Goal: Task Accomplishment & Management: Use online tool/utility

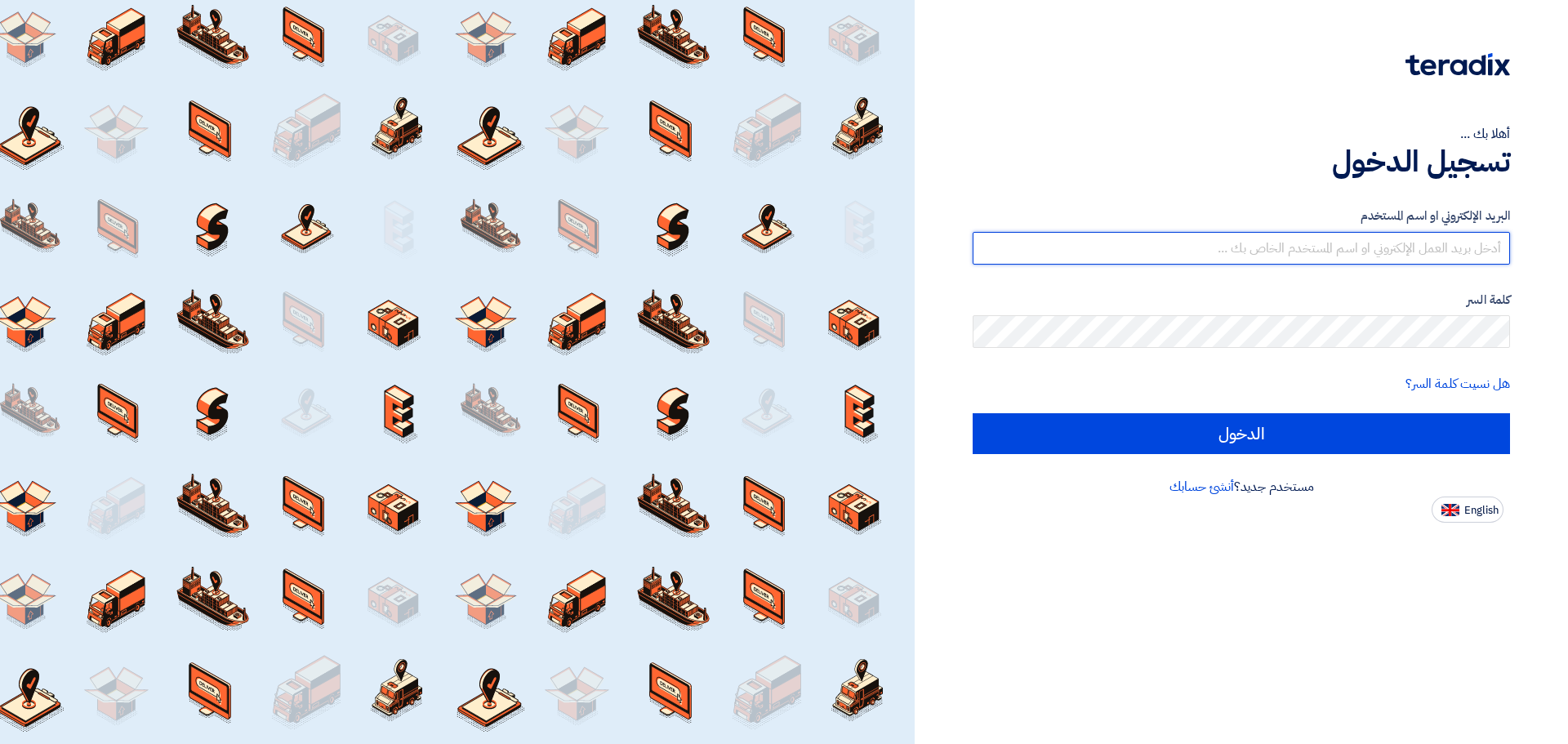
click at [1127, 259] on input "text" at bounding box center [1241, 247] width 537 height 33
type input "[PERSON_NAME][EMAIL_ADDRESS][DOMAIN_NAME]"
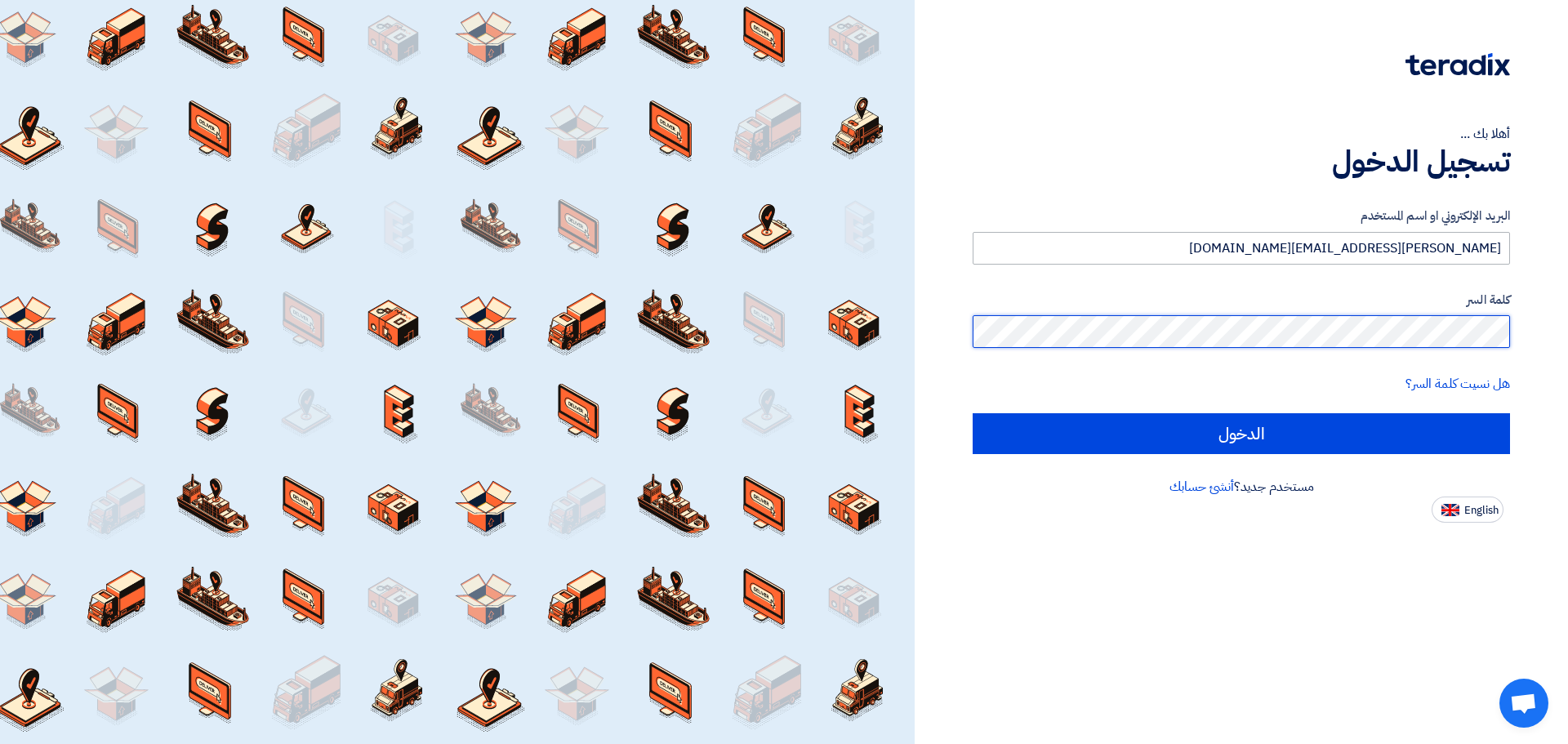
click at [972, 413] on input "الدخول" at bounding box center [1241, 433] width 537 height 41
type input "Sign in"
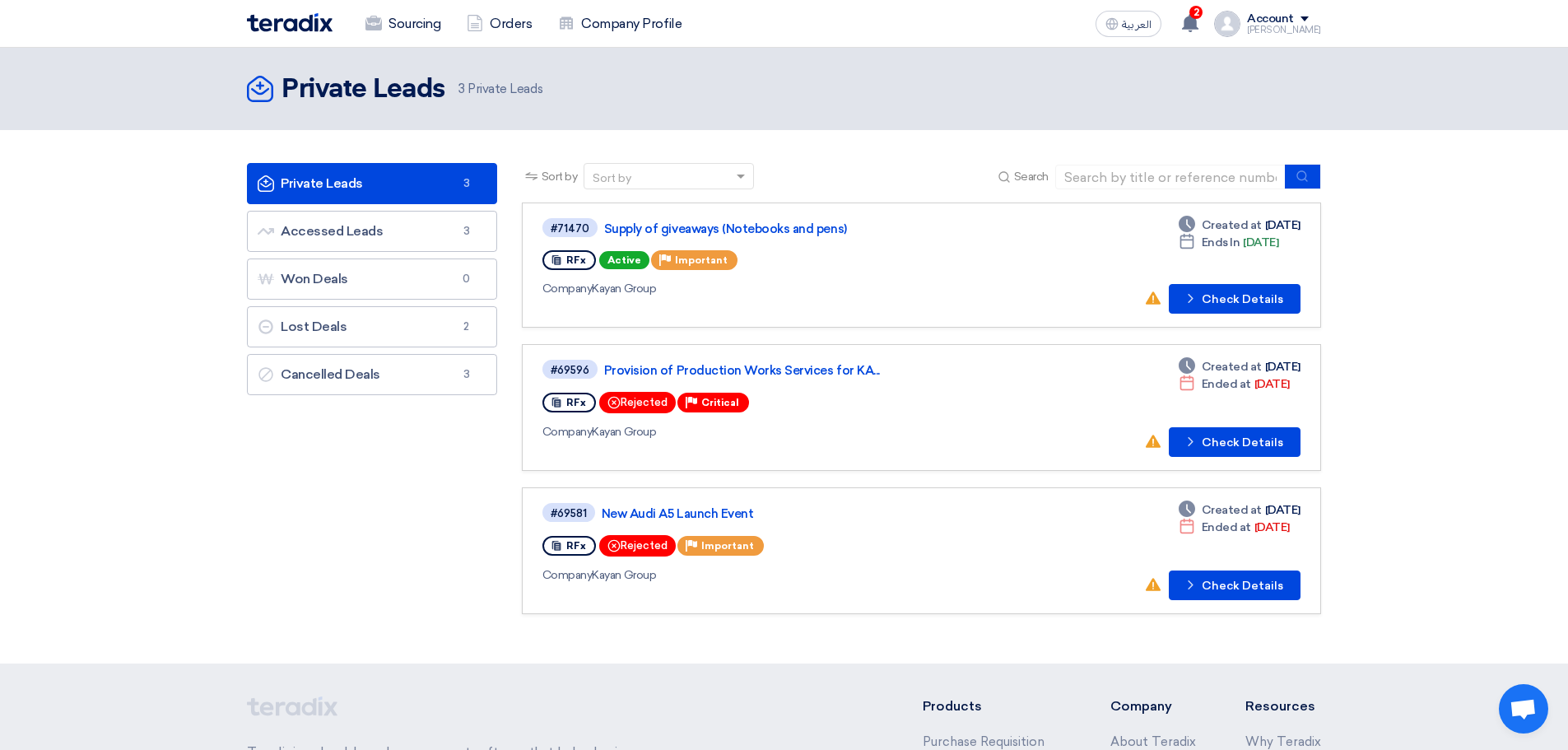
click at [789, 236] on div "#71470 Supply of giveaways (Notebooks and pens)" at bounding box center [781, 228] width 477 height 22
click at [772, 228] on link "Supply of giveaways (Notebooks and pens)" at bounding box center [810, 229] width 411 height 15
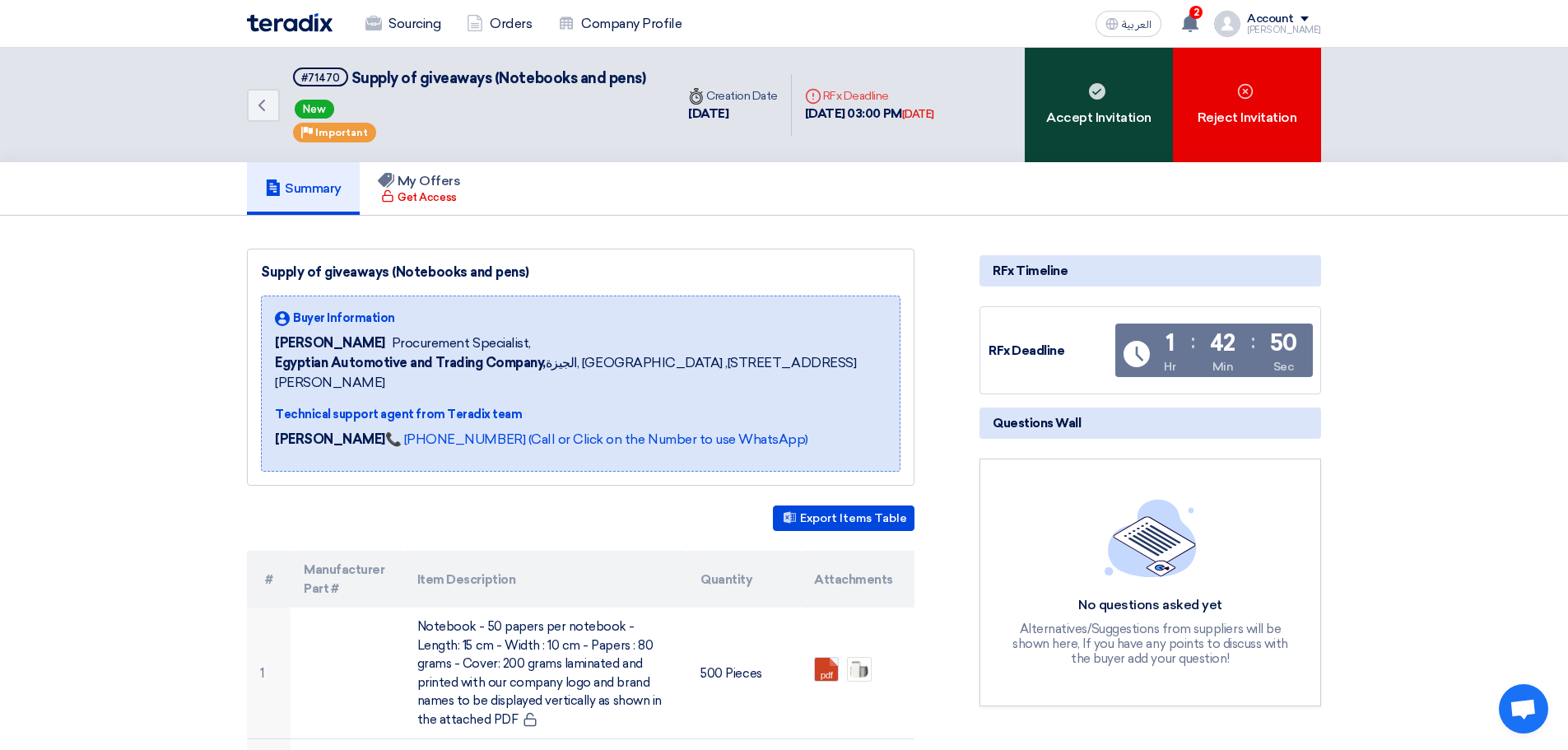
click at [1091, 111] on div "Accept Invitation" at bounding box center [1099, 105] width 148 height 114
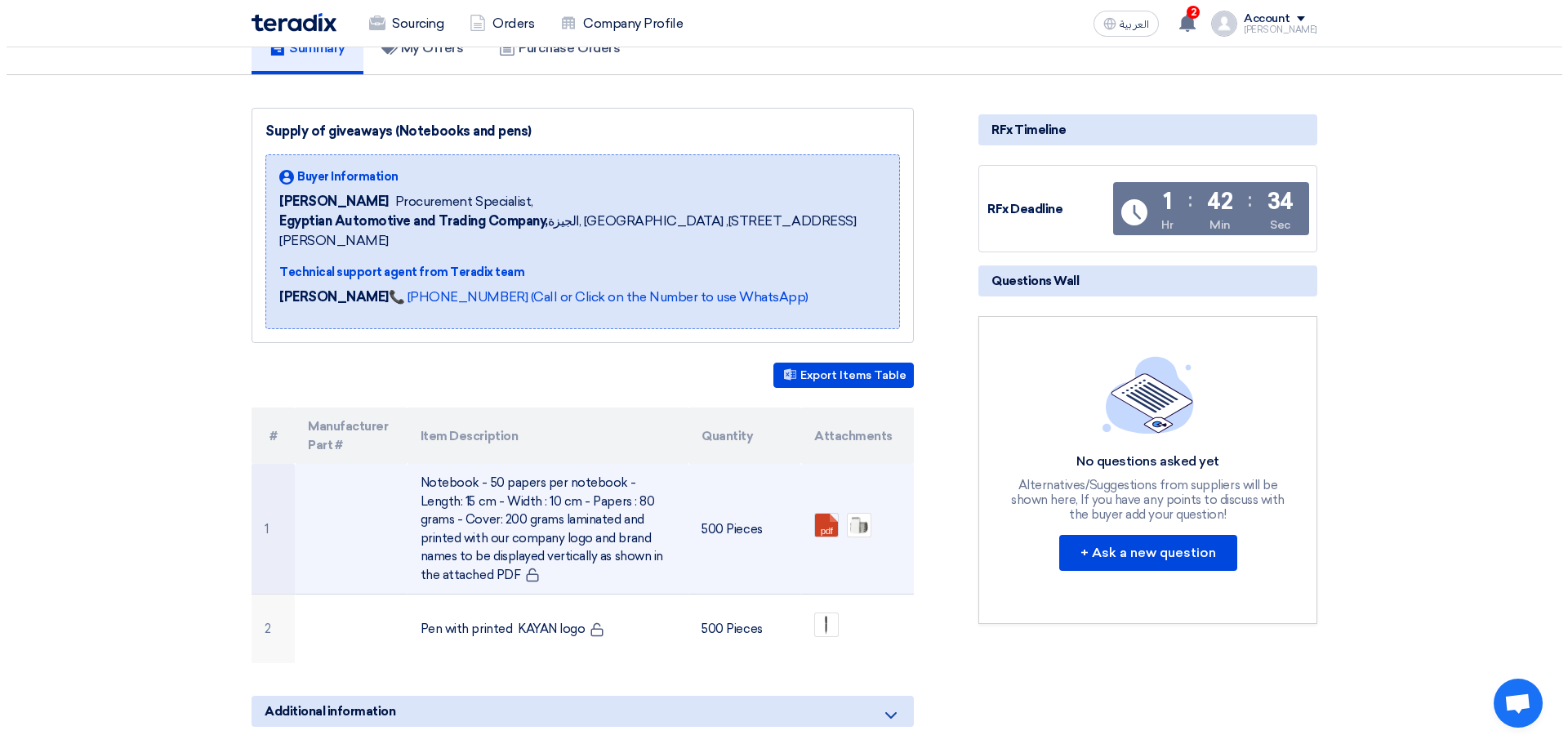
scroll to position [135, 0]
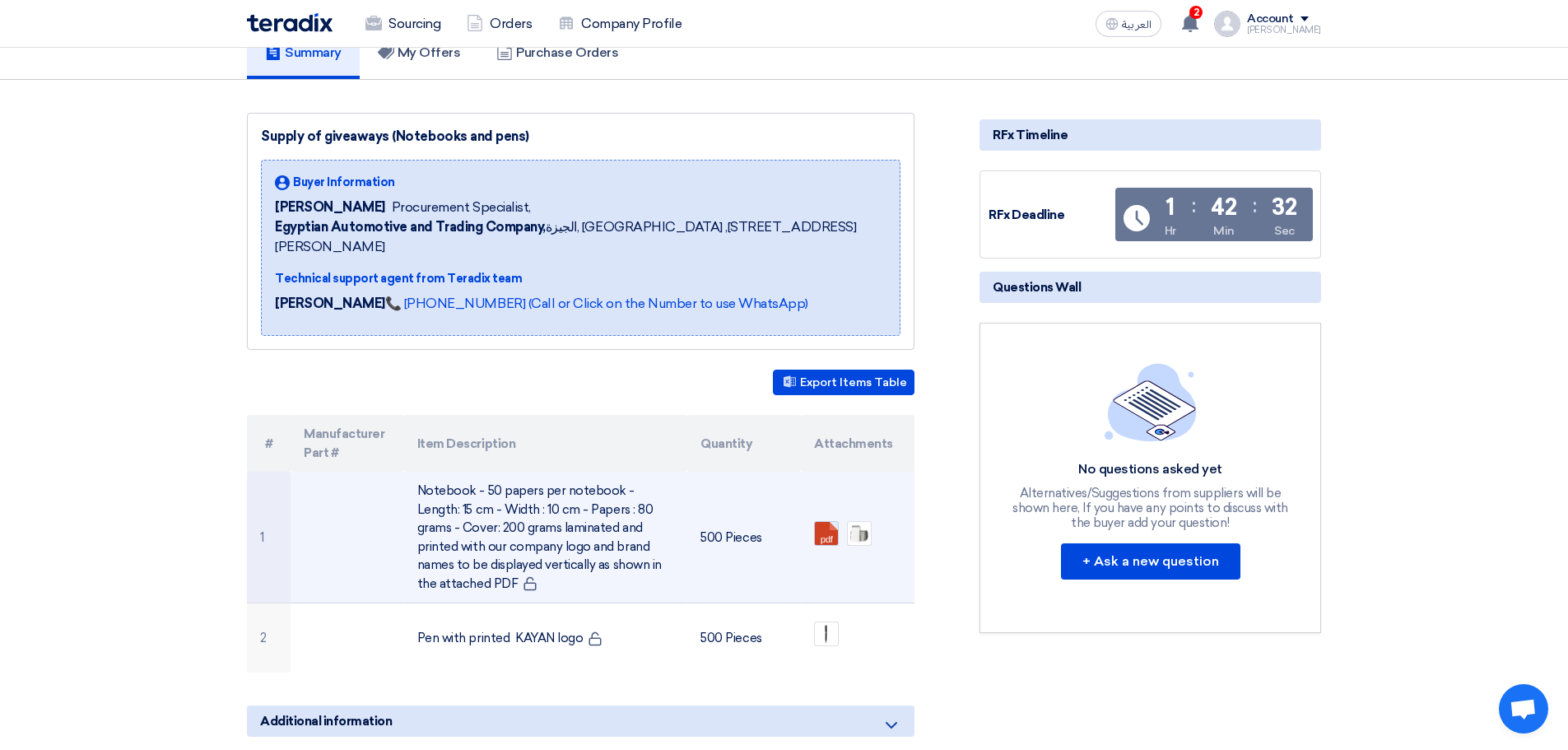
click at [829, 522] on link at bounding box center [881, 571] width 132 height 98
click at [859, 522] on img at bounding box center [859, 533] width 23 height 23
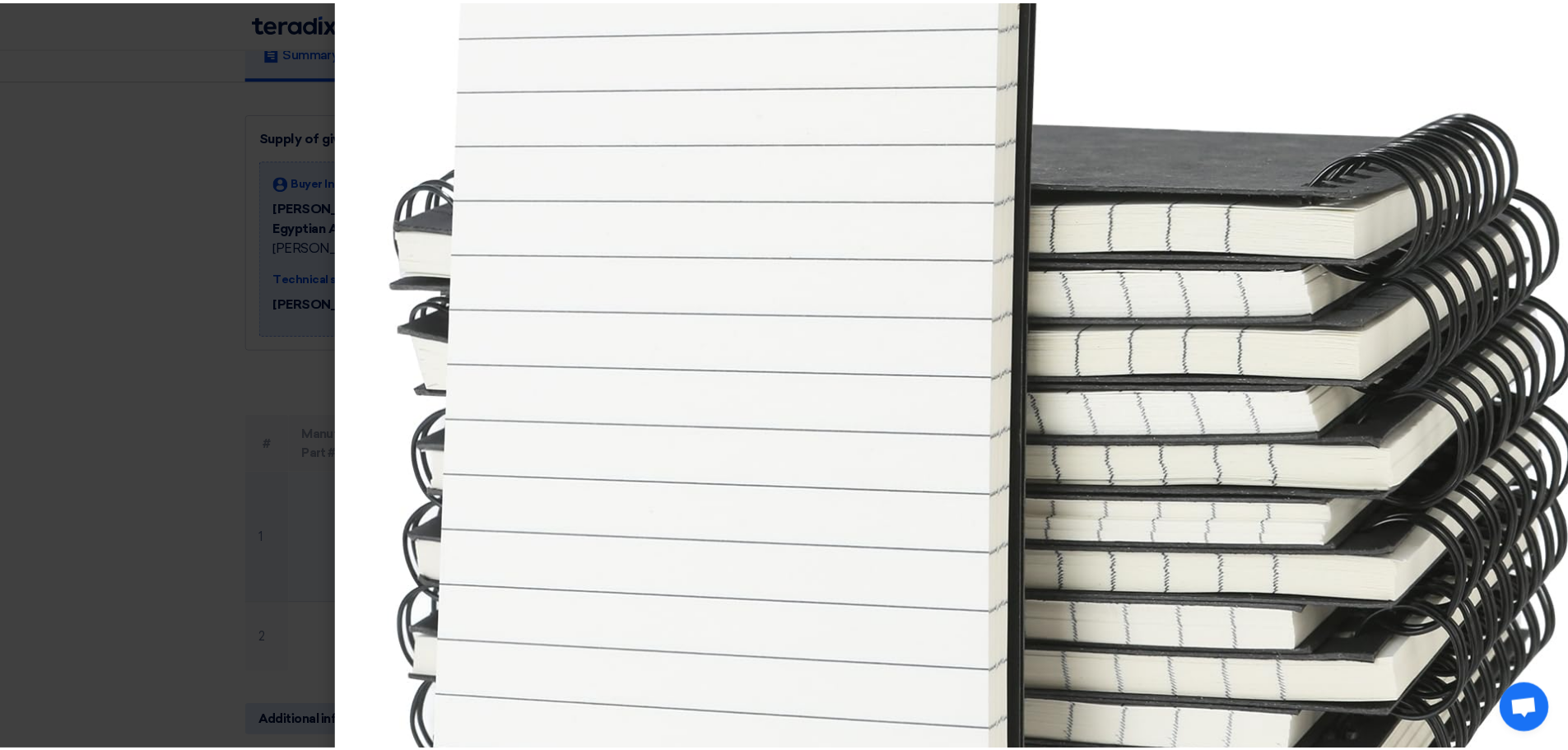
scroll to position [622, 0]
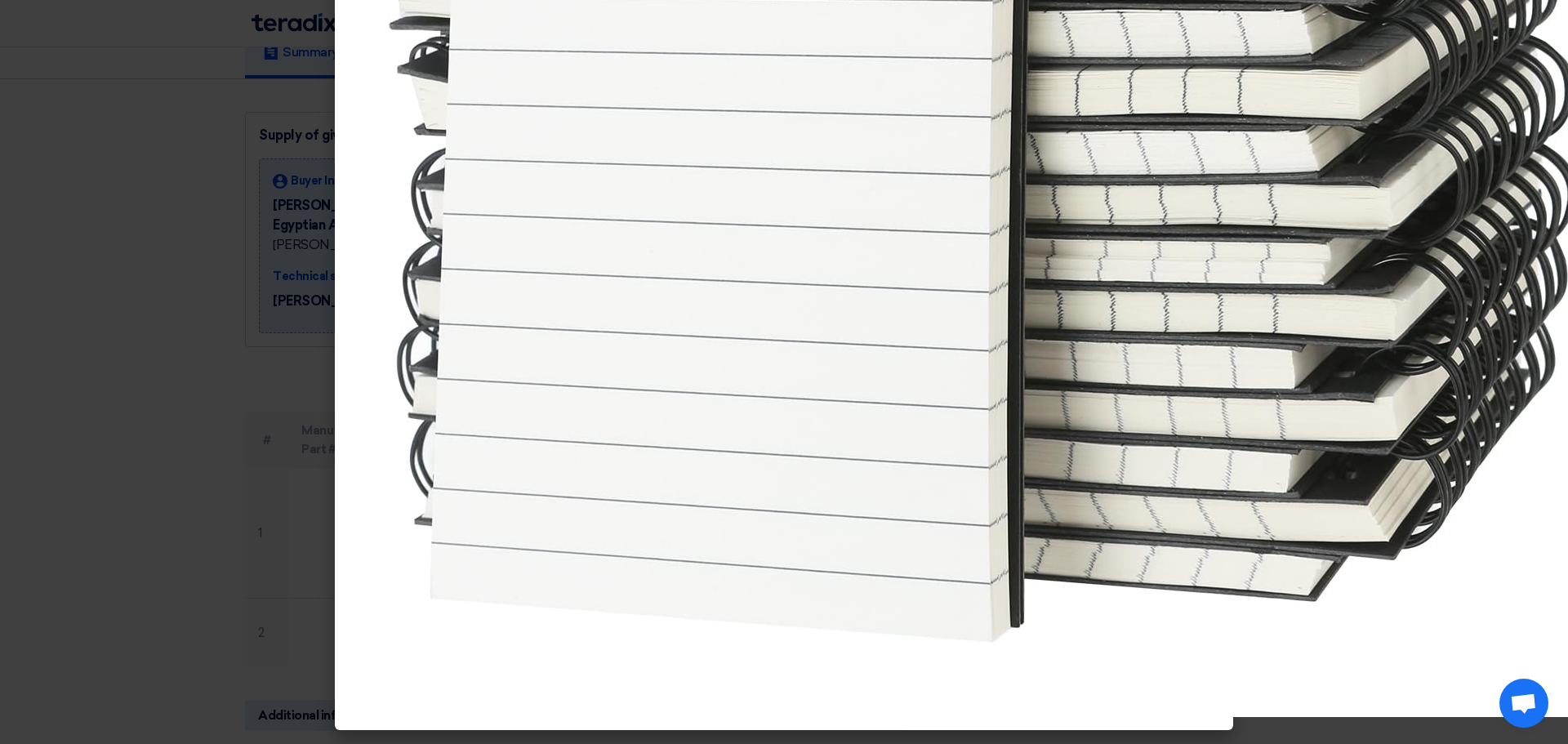
click at [303, 487] on modal-container at bounding box center [784, 372] width 1568 height 744
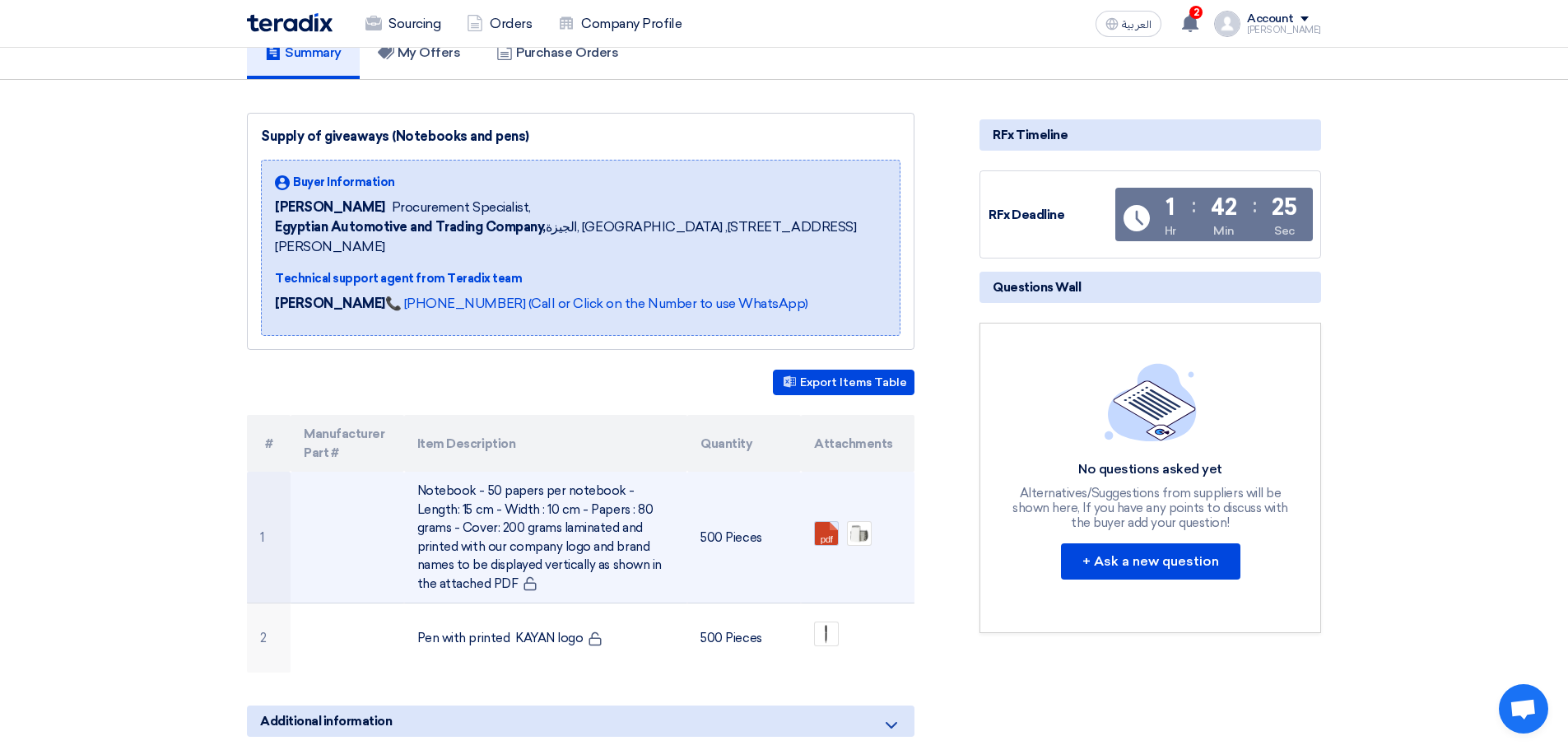
click at [820, 522] on link at bounding box center [881, 571] width 132 height 98
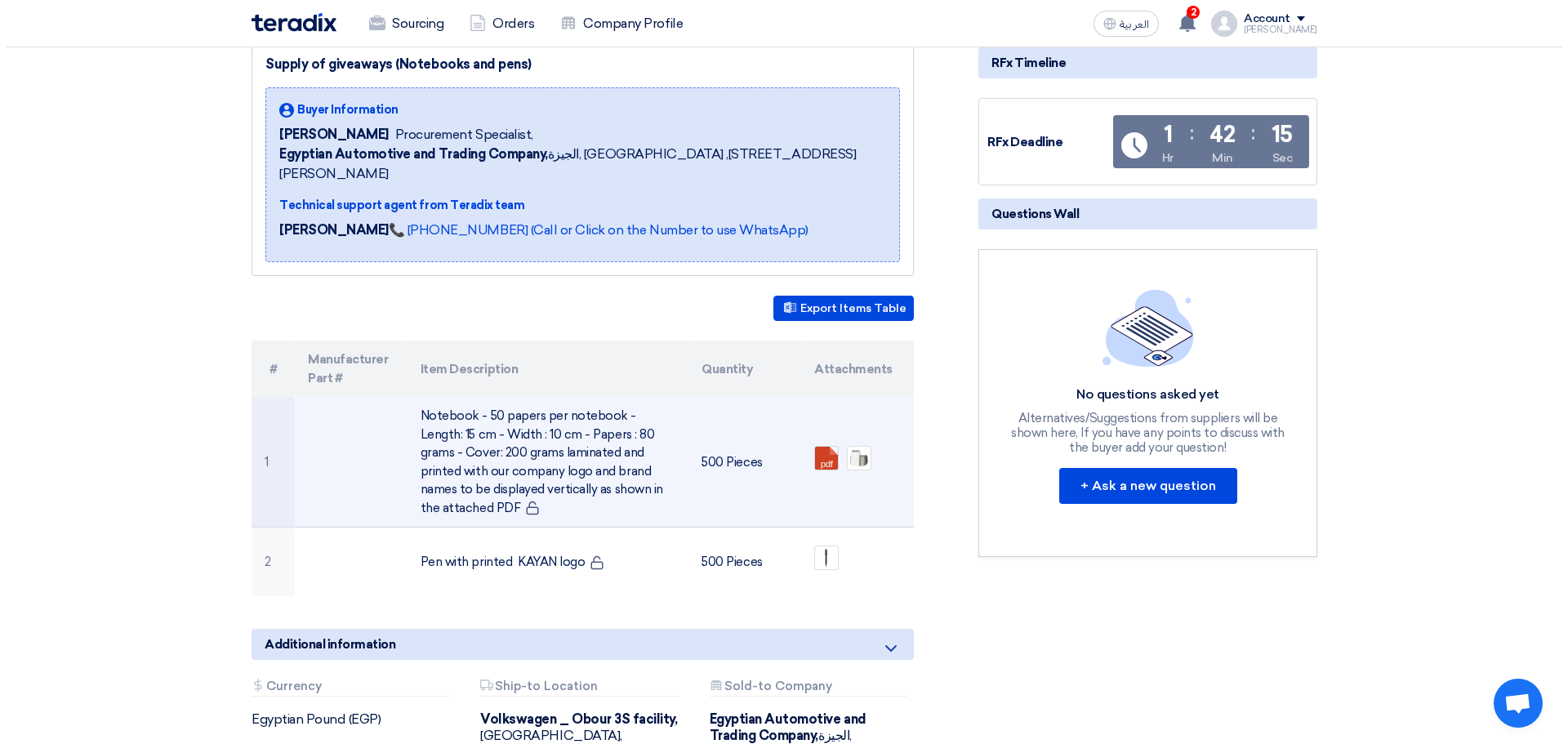
scroll to position [201, 0]
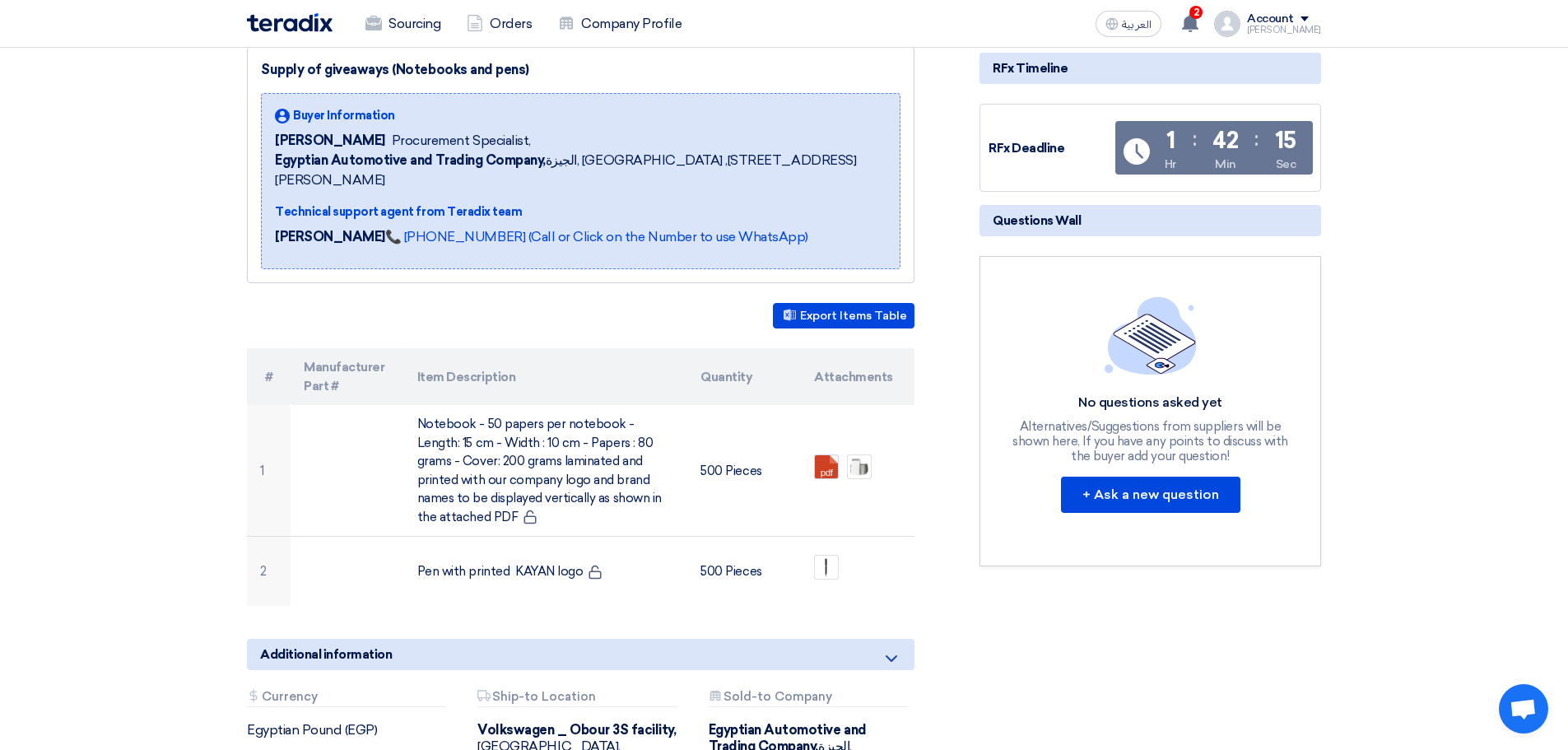
click at [137, 448] on section "Supply of giveaways (Notebooks and pens) Buyer Information [PERSON_NAME] Procur…" at bounding box center [784, 476] width 1568 height 926
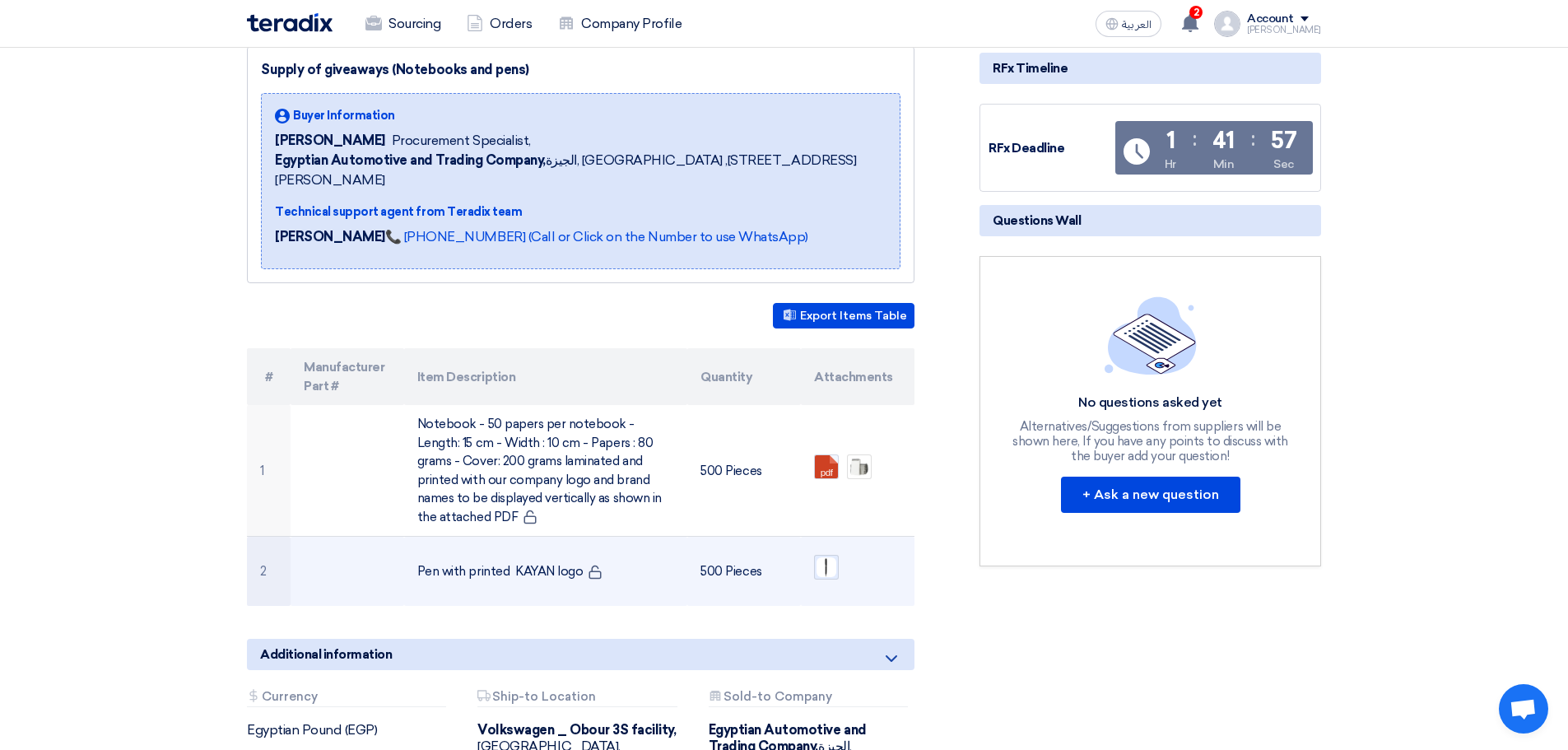
click at [824, 556] on img at bounding box center [827, 567] width 23 height 23
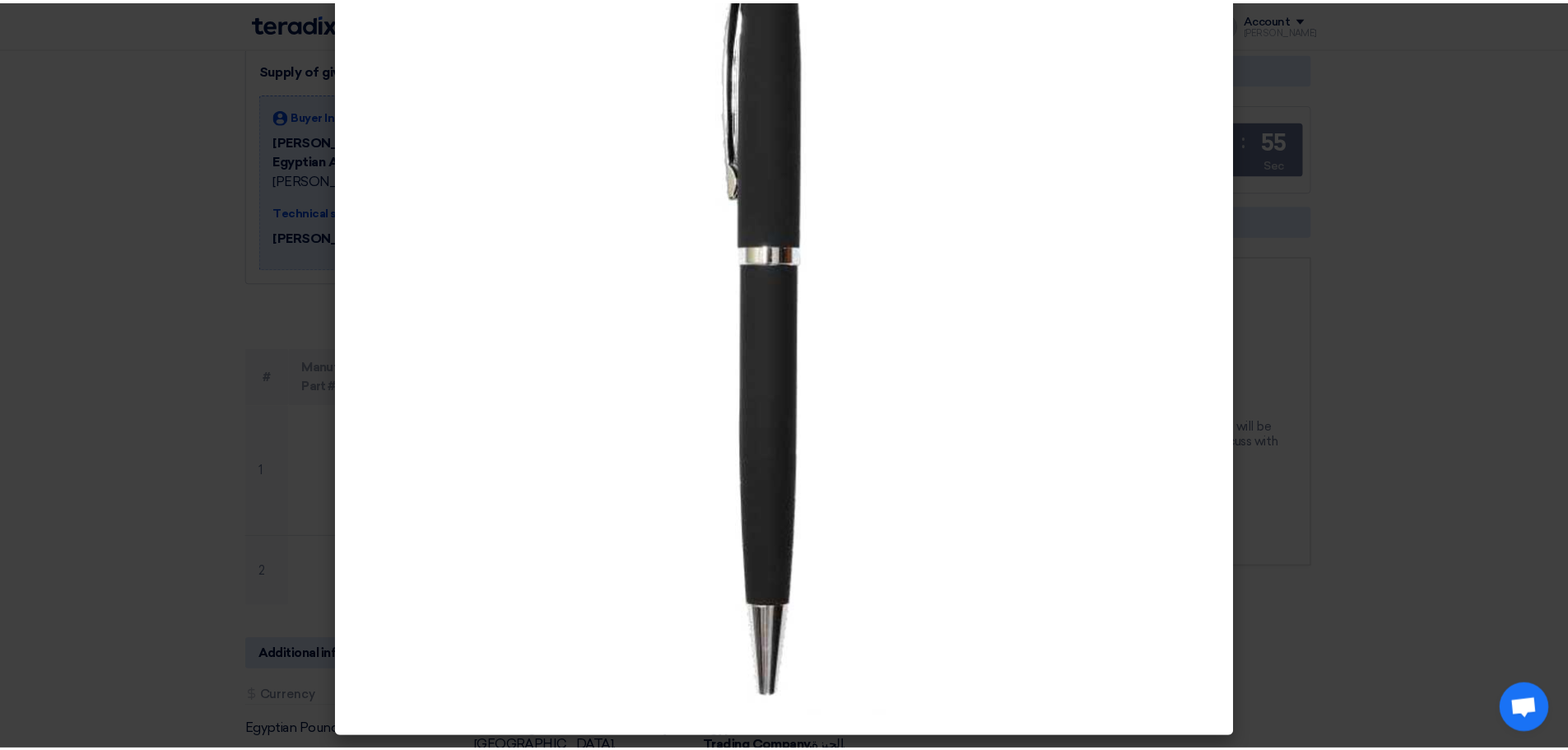
scroll to position [0, 0]
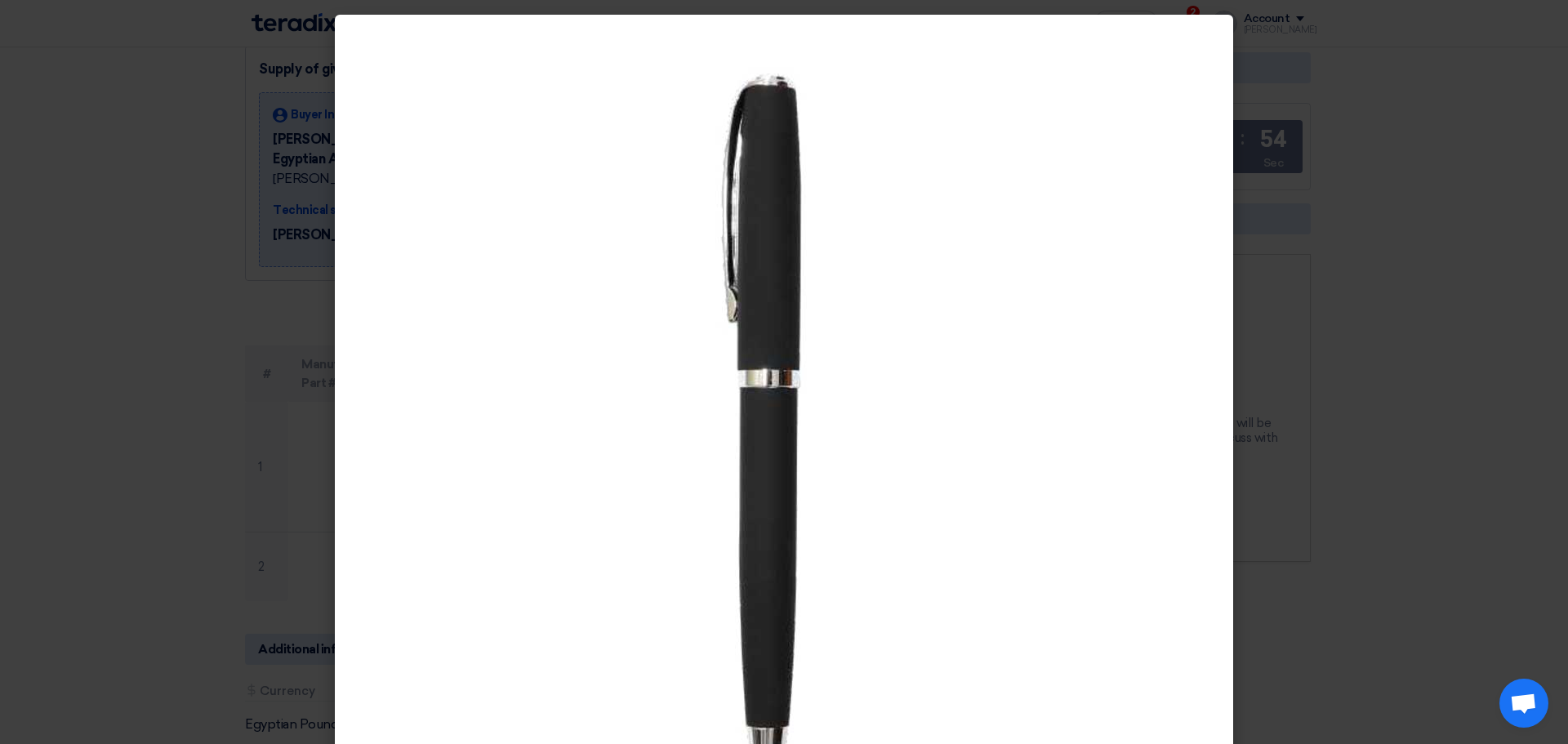
click at [138, 275] on modal-container at bounding box center [784, 372] width 1568 height 744
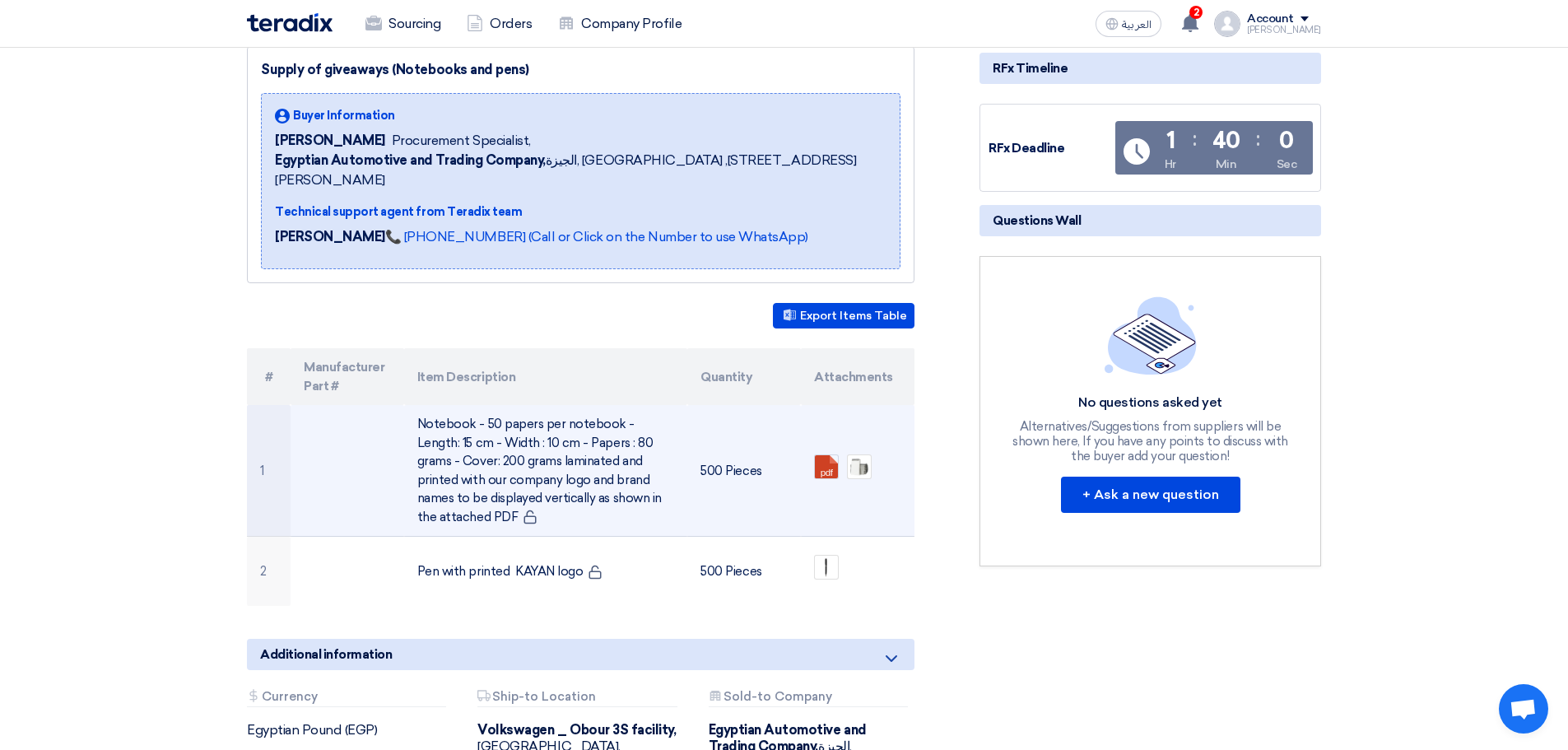
drag, startPoint x: 413, startPoint y: 402, endPoint x: 441, endPoint y: 498, distance: 100.0
click at [441, 498] on td "Notebook - 50 papers per notebook - Length: 15 cm - Width : 10 cm - Papers : 80…" at bounding box center [545, 471] width 284 height 132
copy td "Notebook - 50 papers per notebook - Length: 15 cm - Width : 10 cm - Papers : 80…"
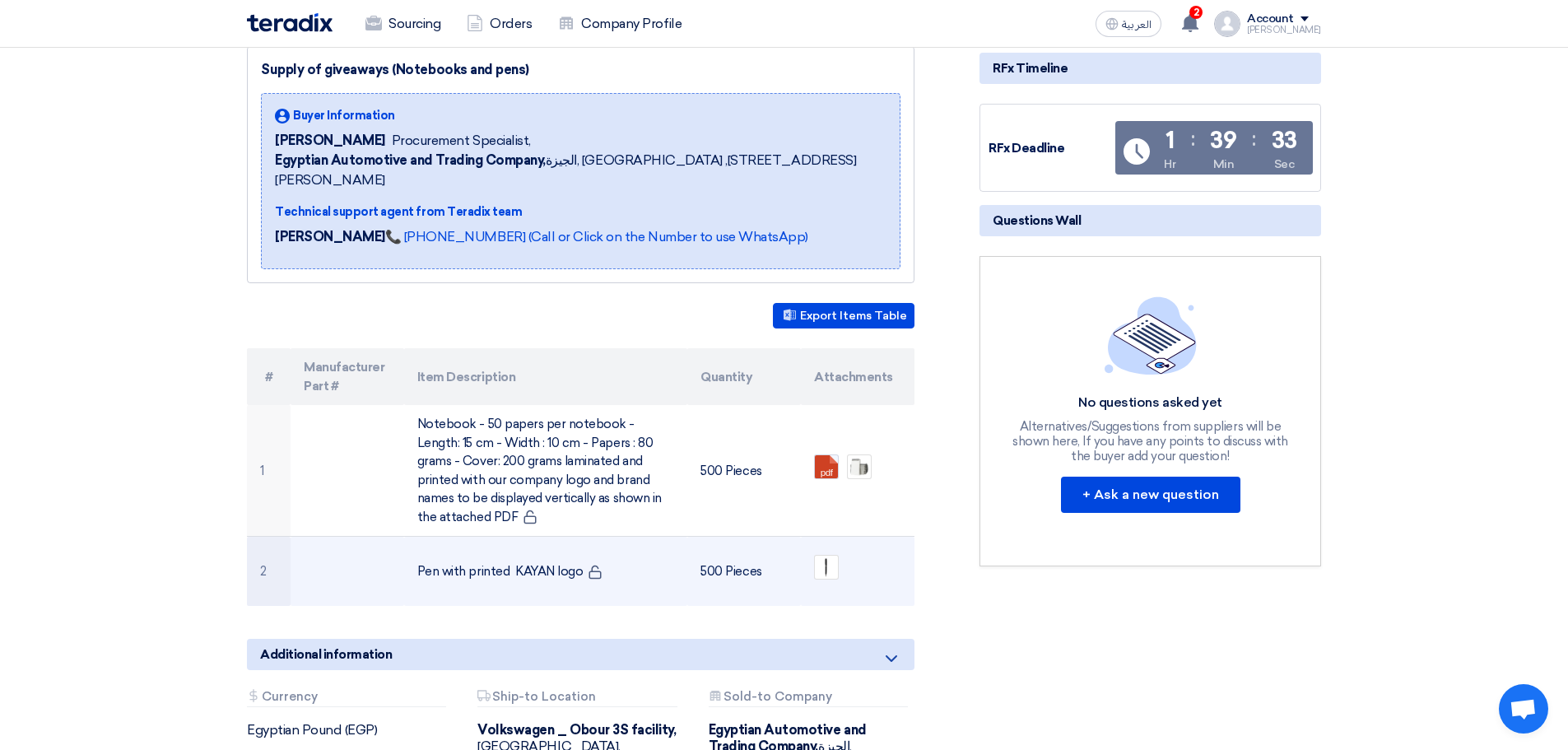
drag, startPoint x: 416, startPoint y: 547, endPoint x: 579, endPoint y: 548, distance: 163.0
click at [579, 548] on td "Pen with printed KAYAN logo" at bounding box center [545, 572] width 284 height 70
copy td "Pen with printed KAYAN logo"
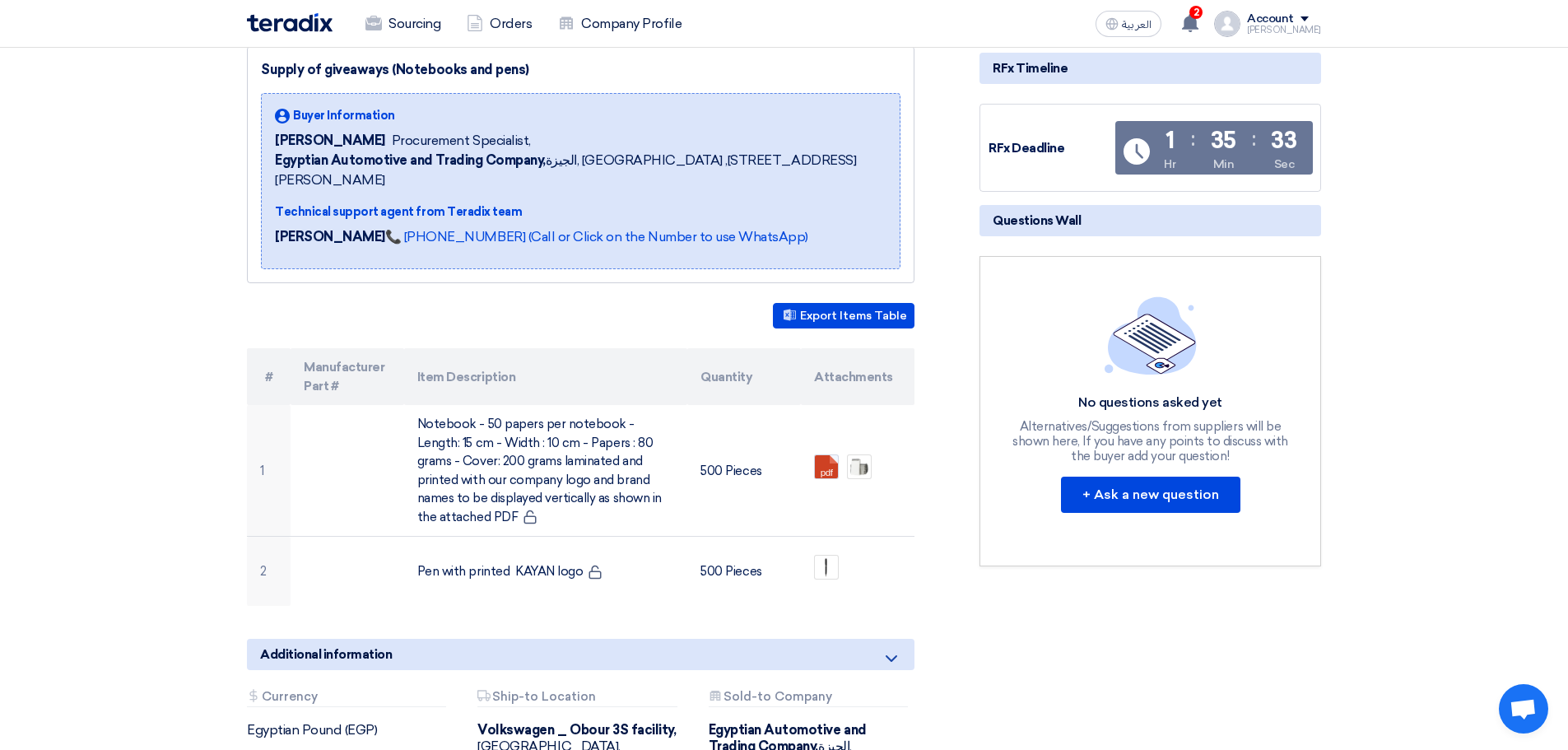
click at [172, 551] on section "Supply of giveaways (Notebooks and pens) Buyer Information [PERSON_NAME] Procur…" at bounding box center [784, 476] width 1568 height 926
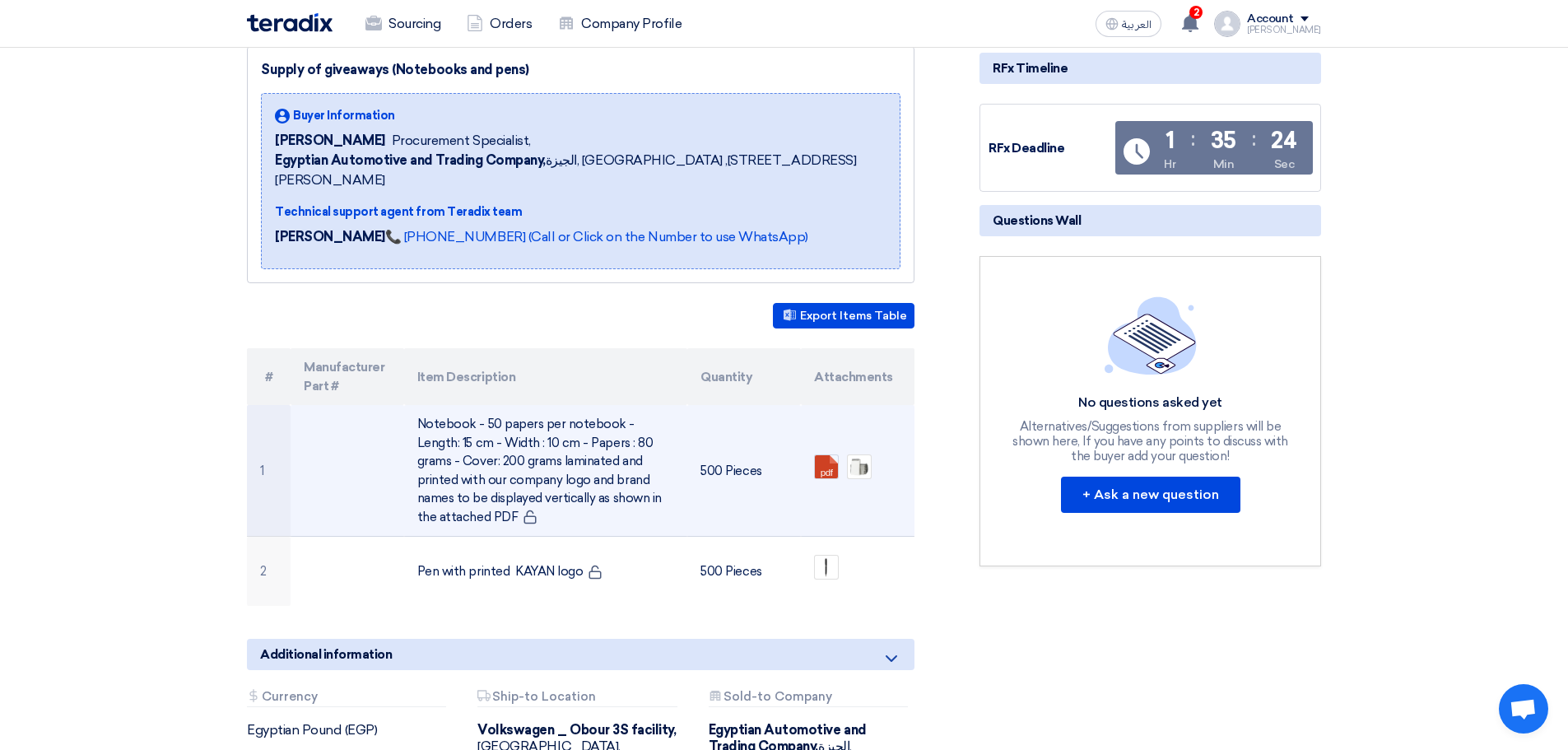
click at [493, 472] on td "Notebook - 50 papers per notebook - Length: 15 cm - Width : 10 cm - Papers : 80…" at bounding box center [545, 471] width 284 height 132
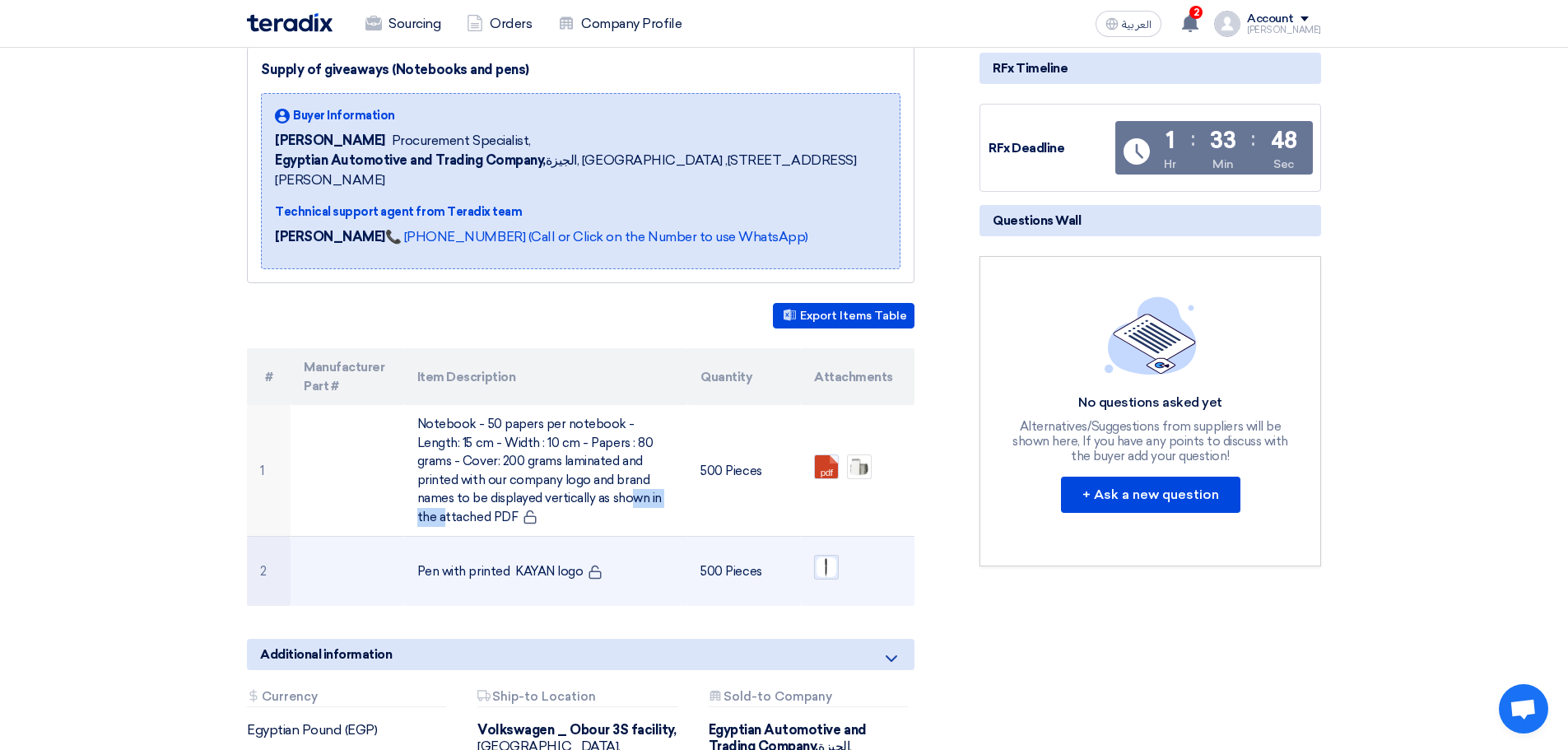
click at [823, 556] on img at bounding box center [827, 567] width 23 height 23
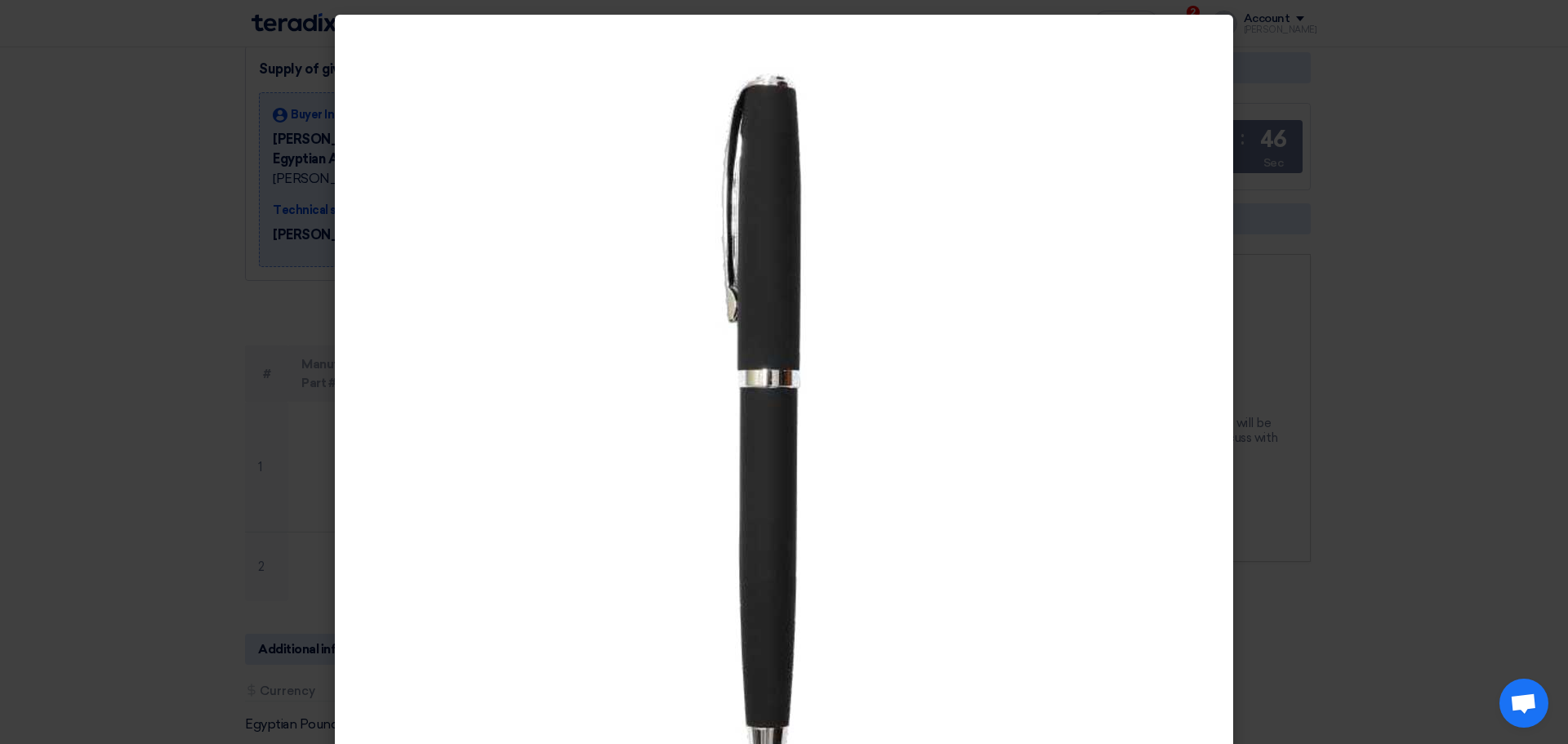
click at [1501, 315] on modal-container at bounding box center [784, 372] width 1568 height 744
